Goal: Task Accomplishment & Management: Manage account settings

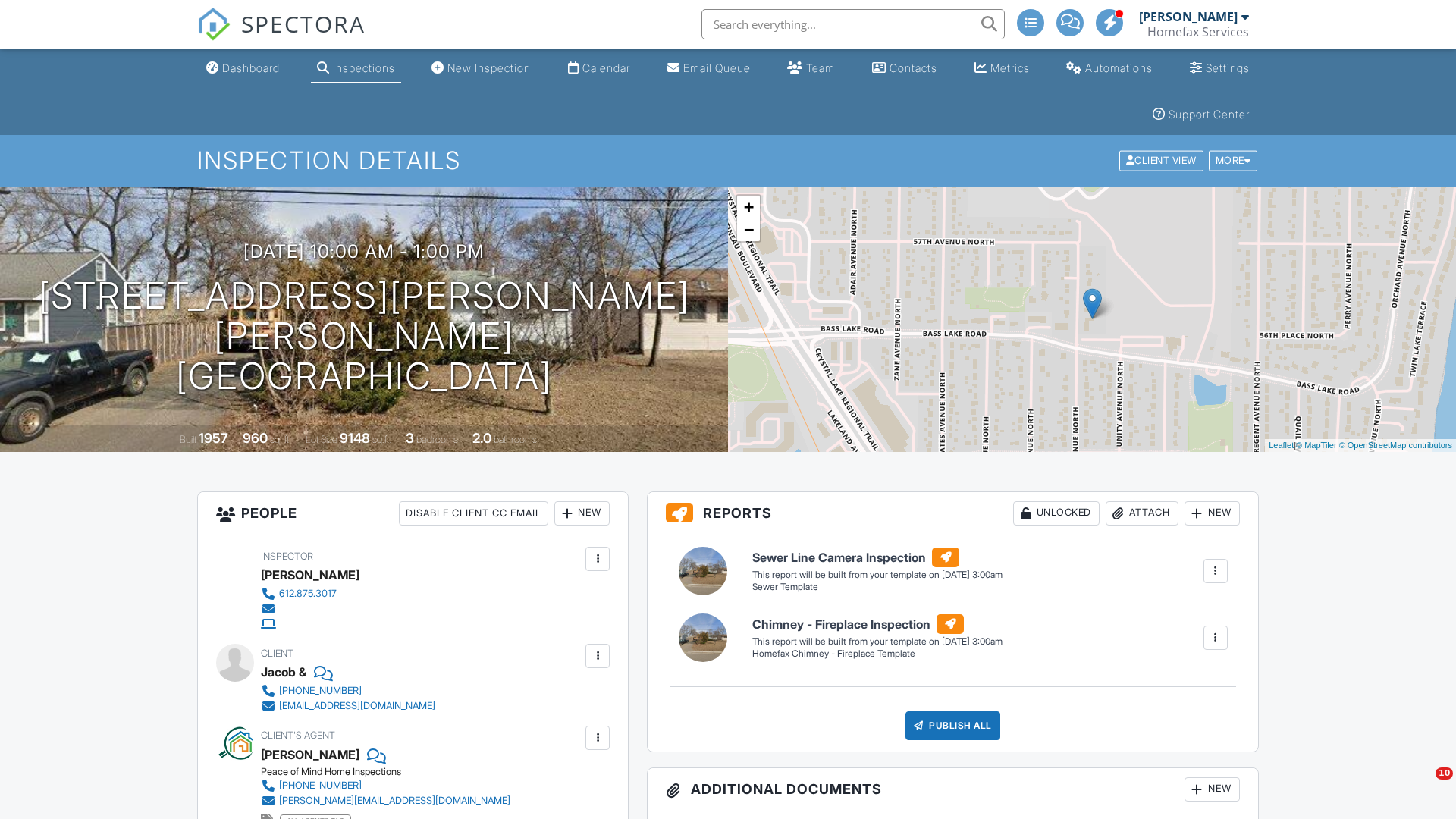
click at [364, 336] on h1 "5608 Vera Cruz Ave N Minneapolis, MN 55429" at bounding box center [364, 335] width 680 height 120
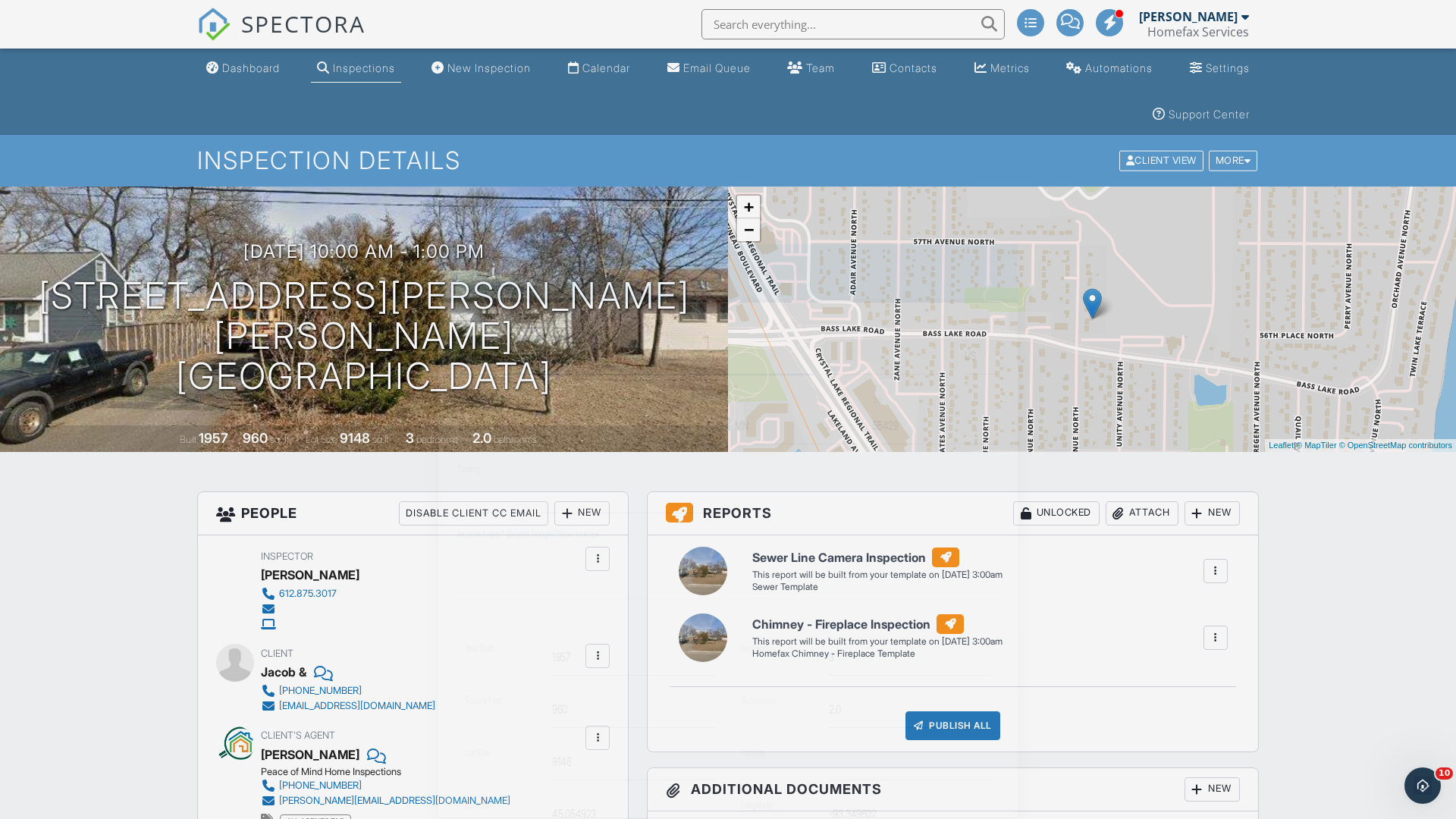
click at [601, 338] on input "5608 Vera Cruz Ave N" at bounding box center [636, 356] width 356 height 37
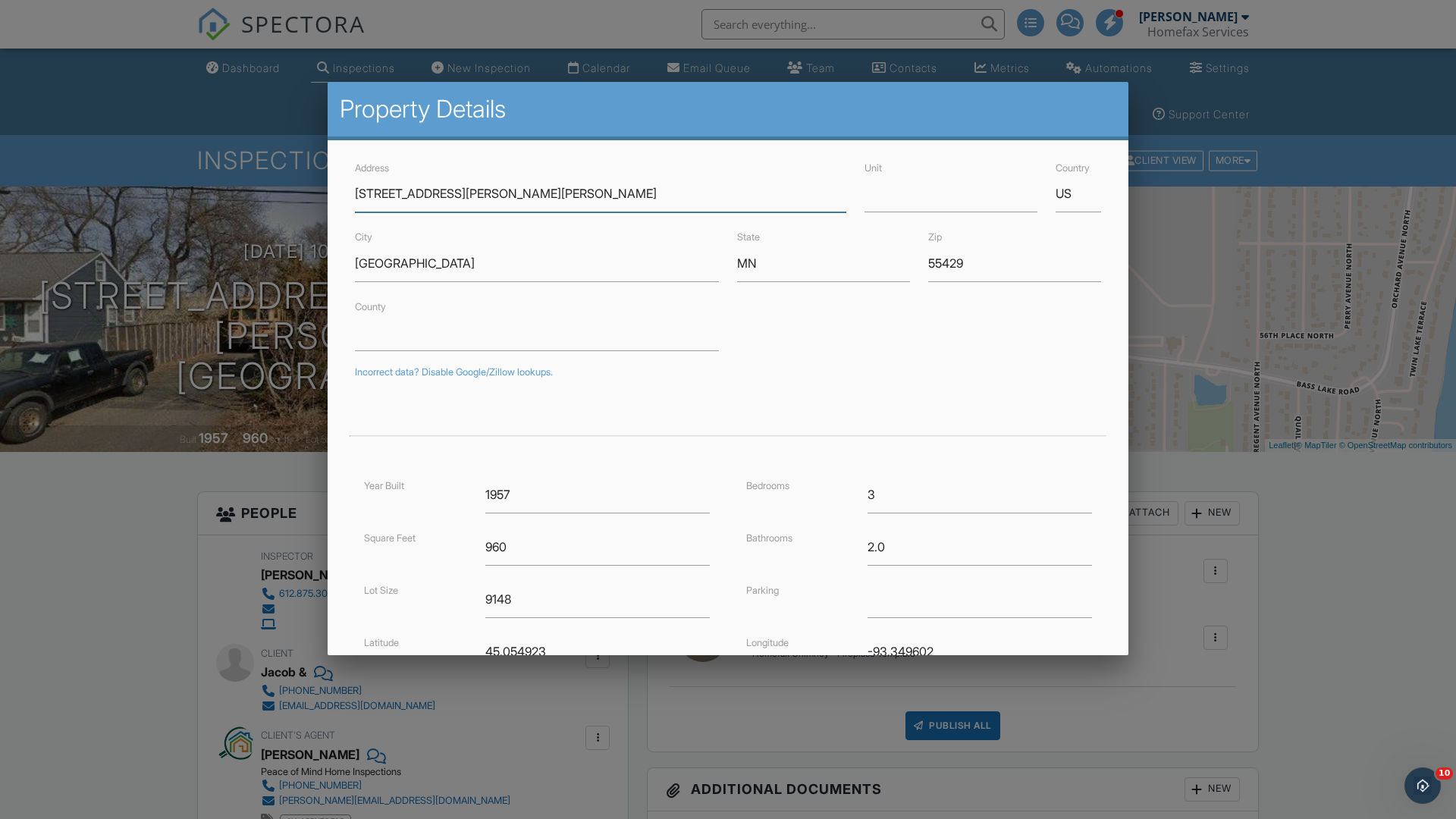
type input "5608 Vera Cruz Ave N"
click at [537, 263] on input "Minneapolis" at bounding box center [536, 264] width 364 height 37
type input "Crystal"
click at [823, 263] on input "MN" at bounding box center [824, 264] width 173 height 37
type input "MN"
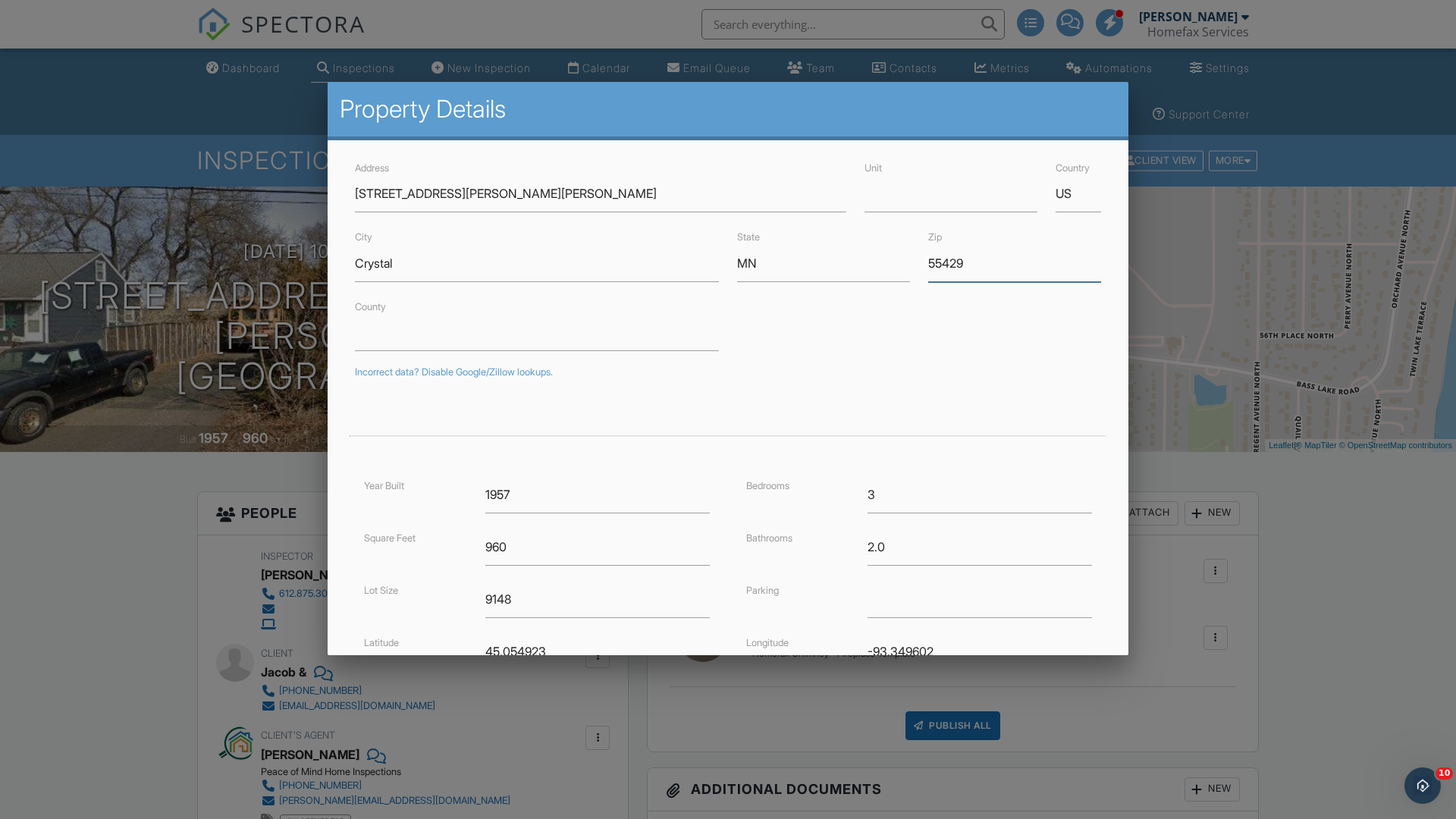
click at [1015, 263] on input "55429" at bounding box center [1015, 264] width 173 height 37
type input "55429"
click at [1060, 768] on input "Save" at bounding box center [1061, 782] width 81 height 27
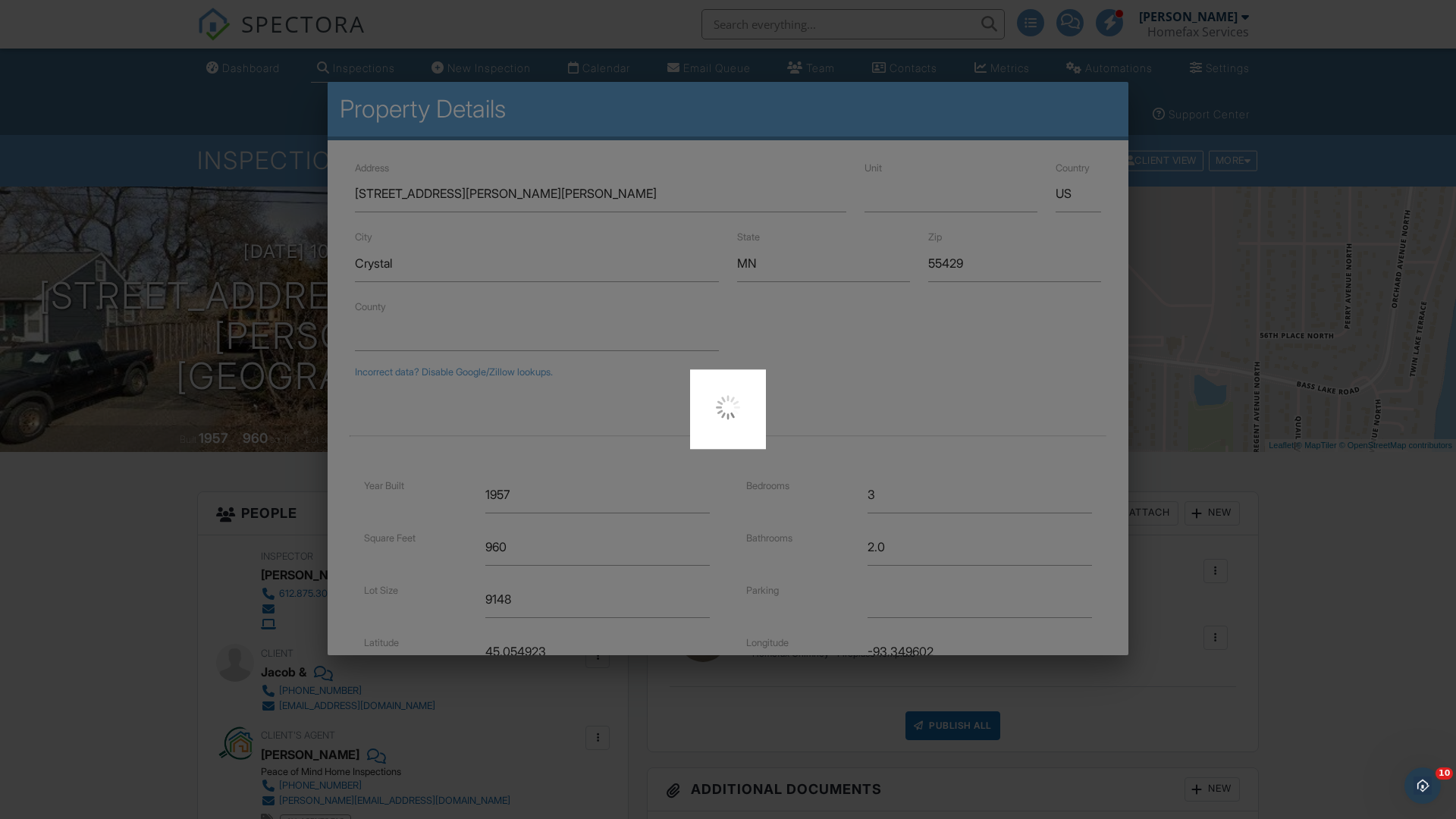
scroll to position [185, 0]
